Goal: Task Accomplishment & Management: Complete application form

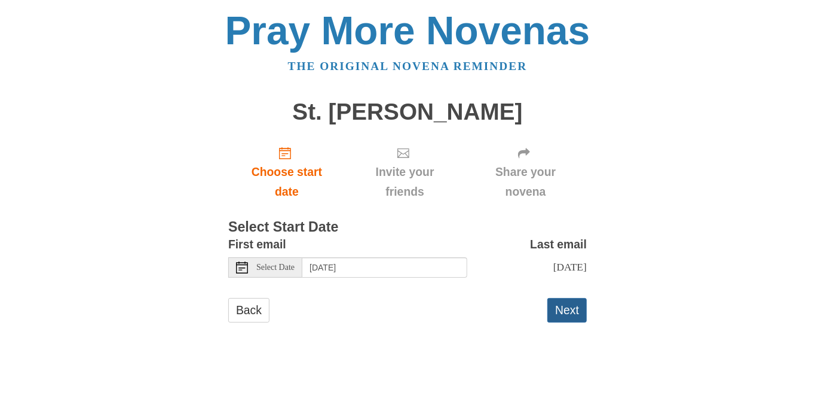
click at [561, 319] on button "Next" at bounding box center [567, 310] width 39 height 25
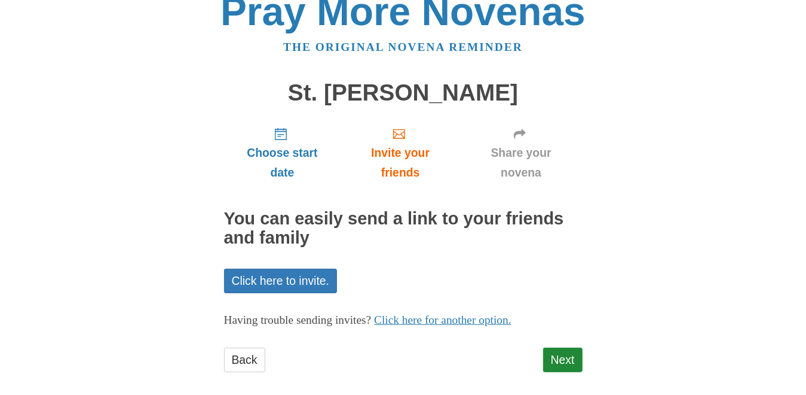
scroll to position [30, 0]
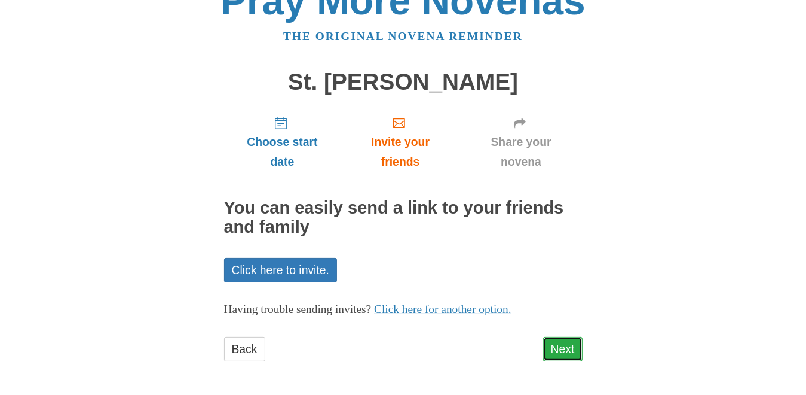
click at [566, 343] on link "Next" at bounding box center [562, 349] width 39 height 25
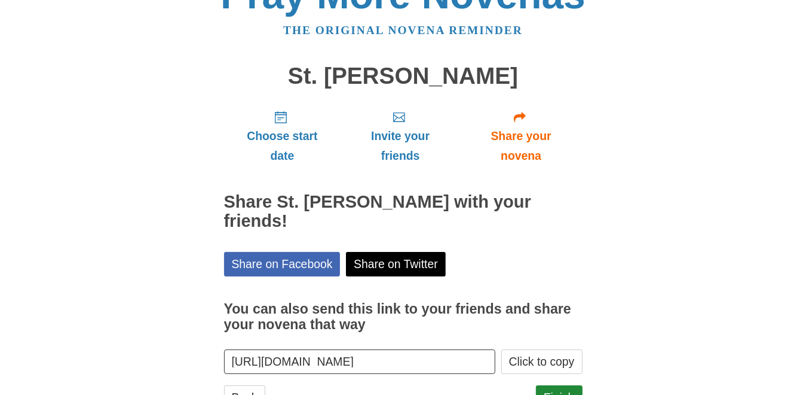
scroll to position [66, 0]
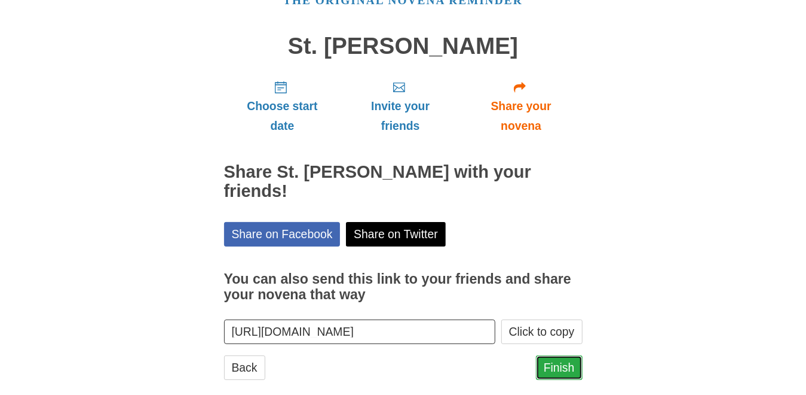
click at [549, 355] on link "Finish" at bounding box center [559, 367] width 47 height 25
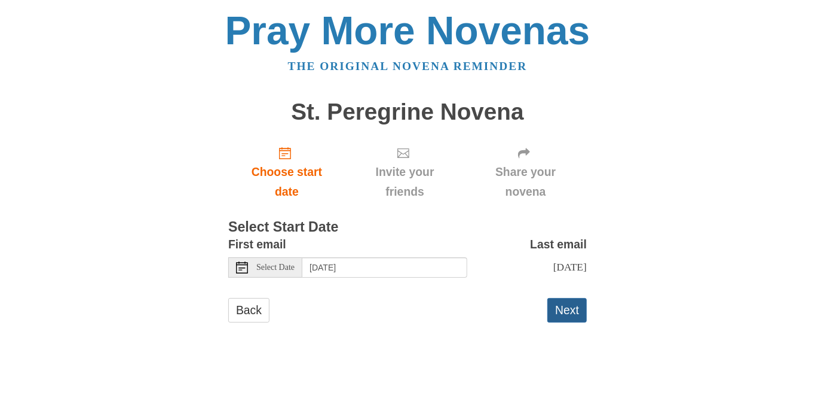
click at [558, 317] on button "Next" at bounding box center [567, 310] width 39 height 25
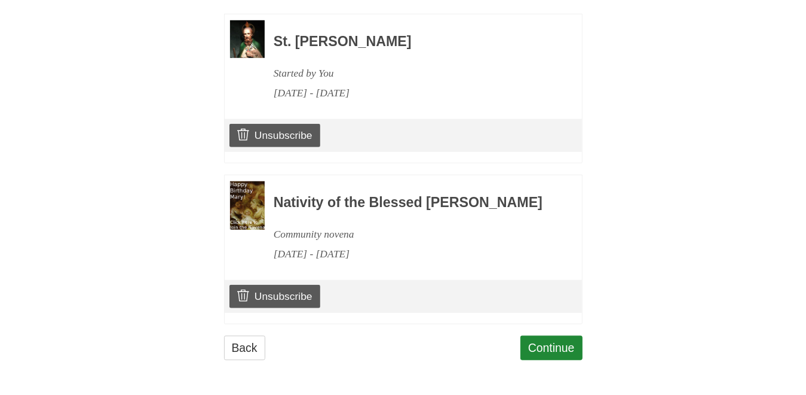
scroll to position [589, 0]
click at [555, 350] on link "Continue" at bounding box center [552, 347] width 62 height 25
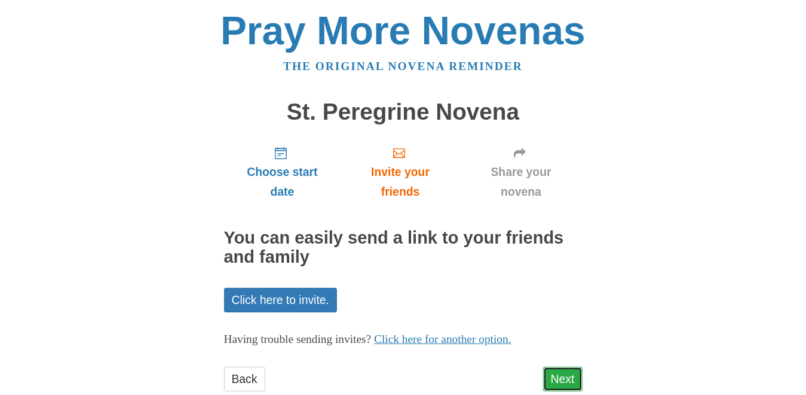
click at [562, 377] on link "Next" at bounding box center [562, 378] width 39 height 25
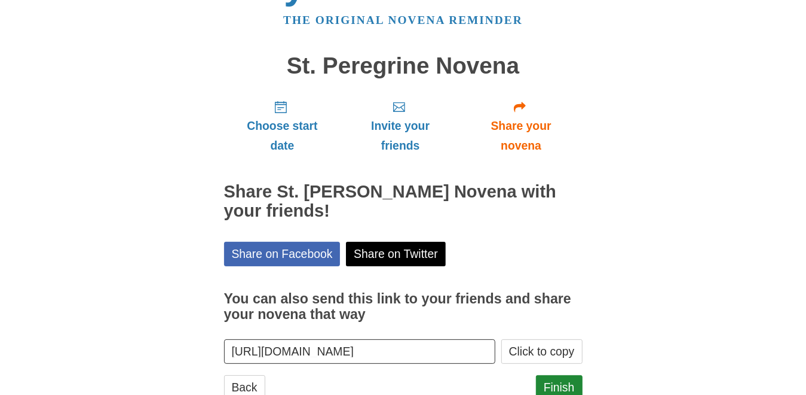
scroll to position [84, 0]
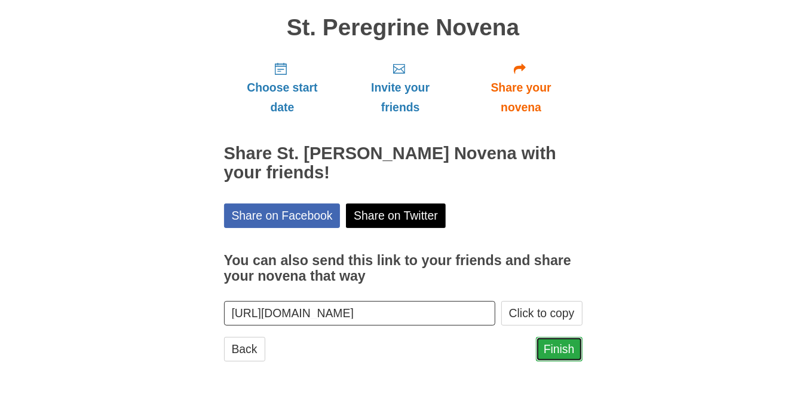
click at [556, 347] on link "Finish" at bounding box center [559, 349] width 47 height 25
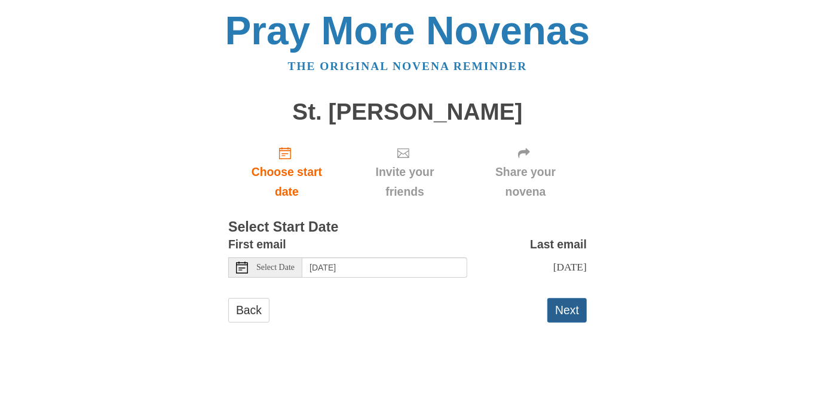
click at [558, 313] on button "Next" at bounding box center [567, 310] width 39 height 25
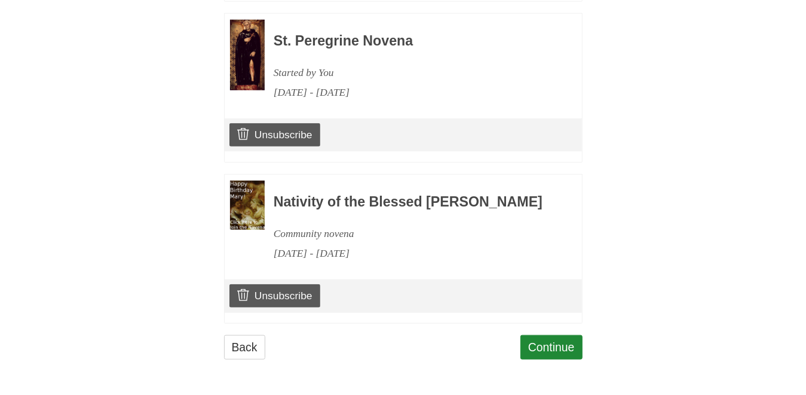
scroll to position [750, 0]
click at [556, 350] on link "Continue" at bounding box center [552, 347] width 62 height 25
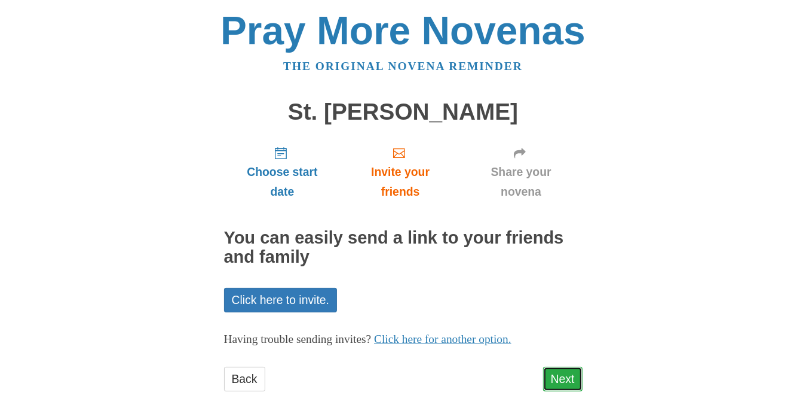
click at [564, 375] on link "Next" at bounding box center [562, 378] width 39 height 25
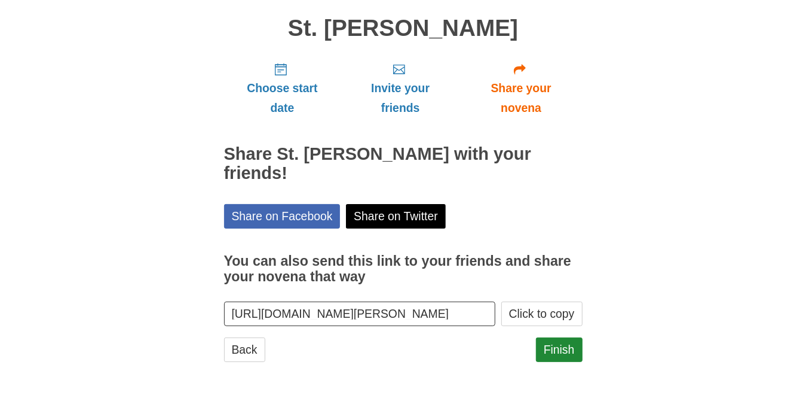
scroll to position [84, 0]
click at [554, 344] on link "Finish" at bounding box center [559, 349] width 47 height 25
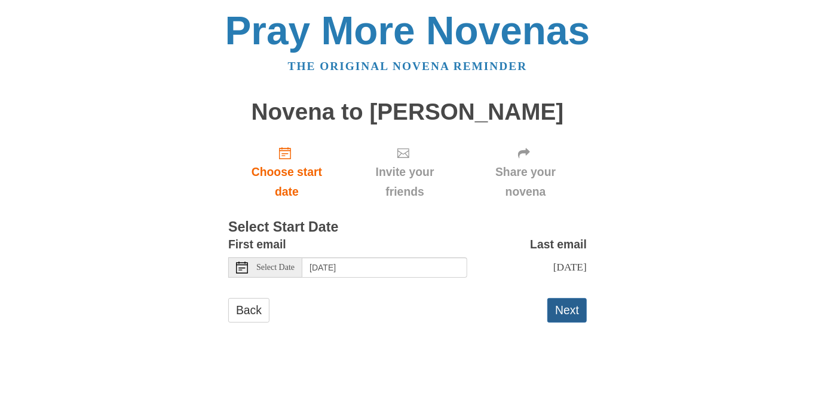
click at [566, 314] on button "Next" at bounding box center [567, 310] width 39 height 25
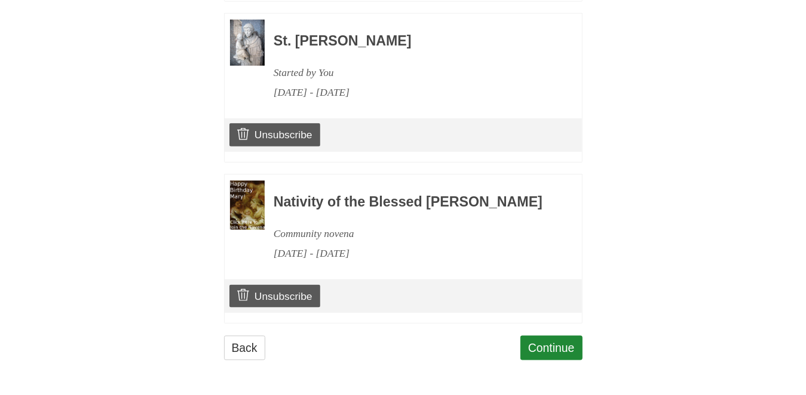
scroll to position [910, 0]
click at [542, 349] on link "Continue" at bounding box center [552, 347] width 62 height 25
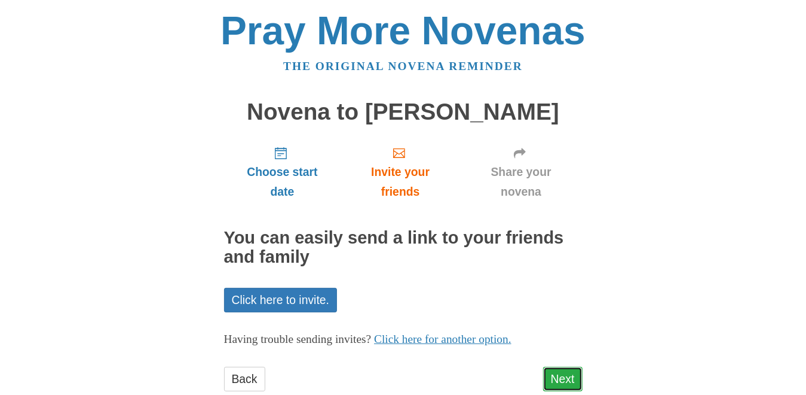
click at [566, 380] on link "Next" at bounding box center [562, 378] width 39 height 25
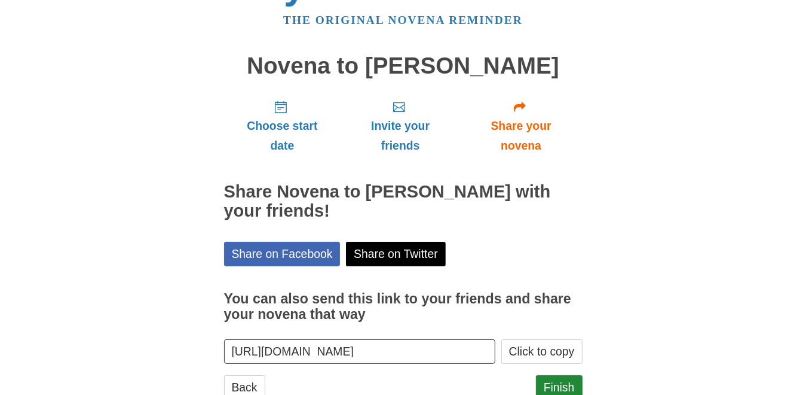
scroll to position [84, 0]
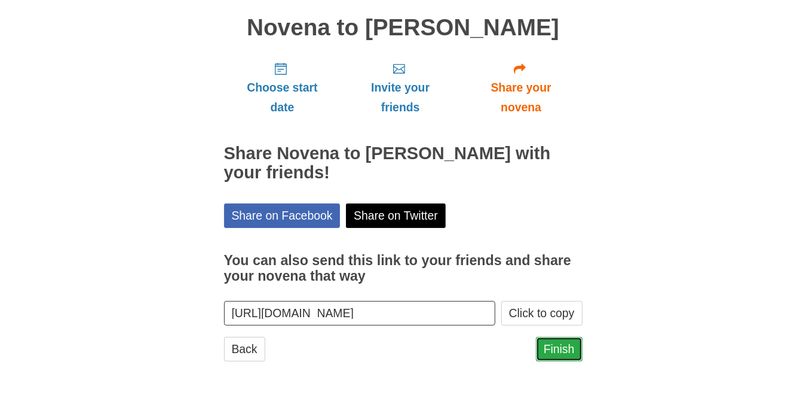
click at [557, 351] on link "Finish" at bounding box center [559, 349] width 47 height 25
